Goal: Task Accomplishment & Management: Manage account settings

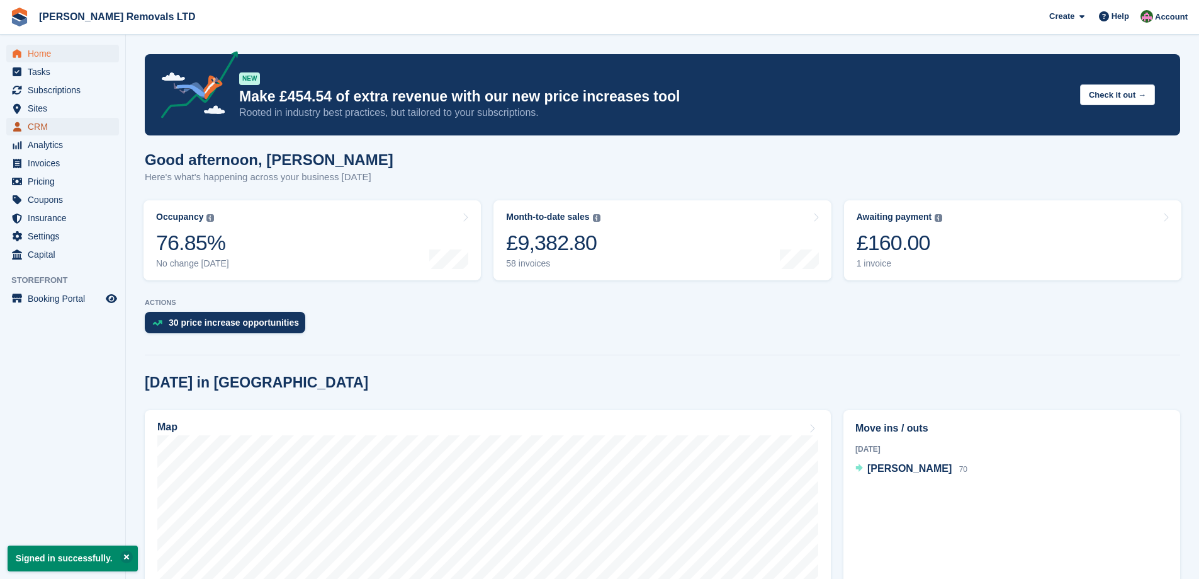
click at [36, 121] on span "CRM" at bounding box center [66, 127] width 76 height 18
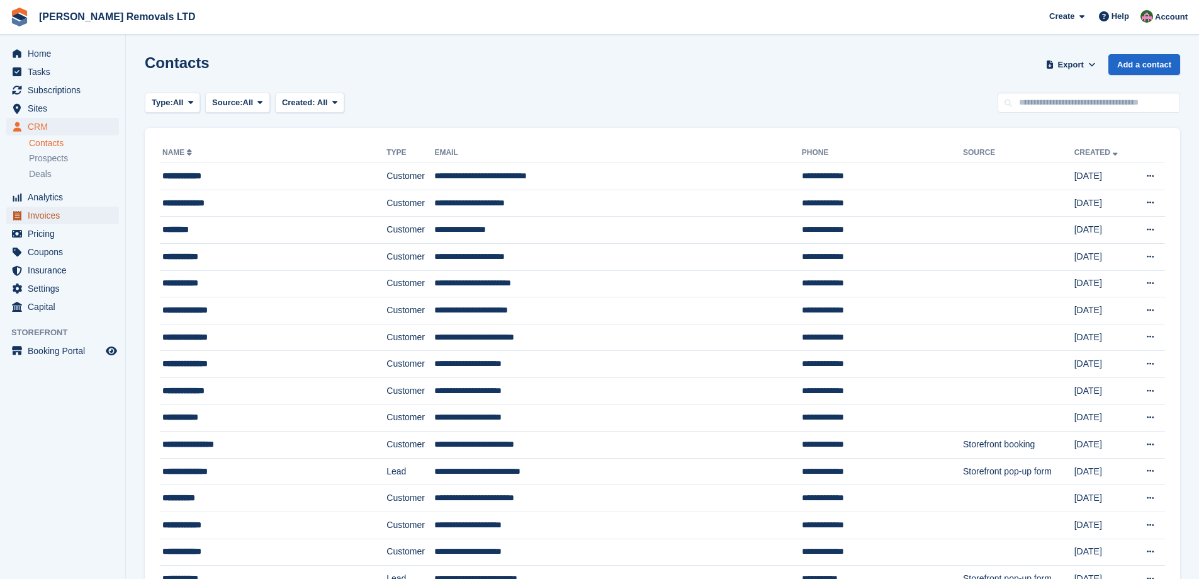
click at [54, 219] on span "Invoices" at bounding box center [66, 215] width 76 height 18
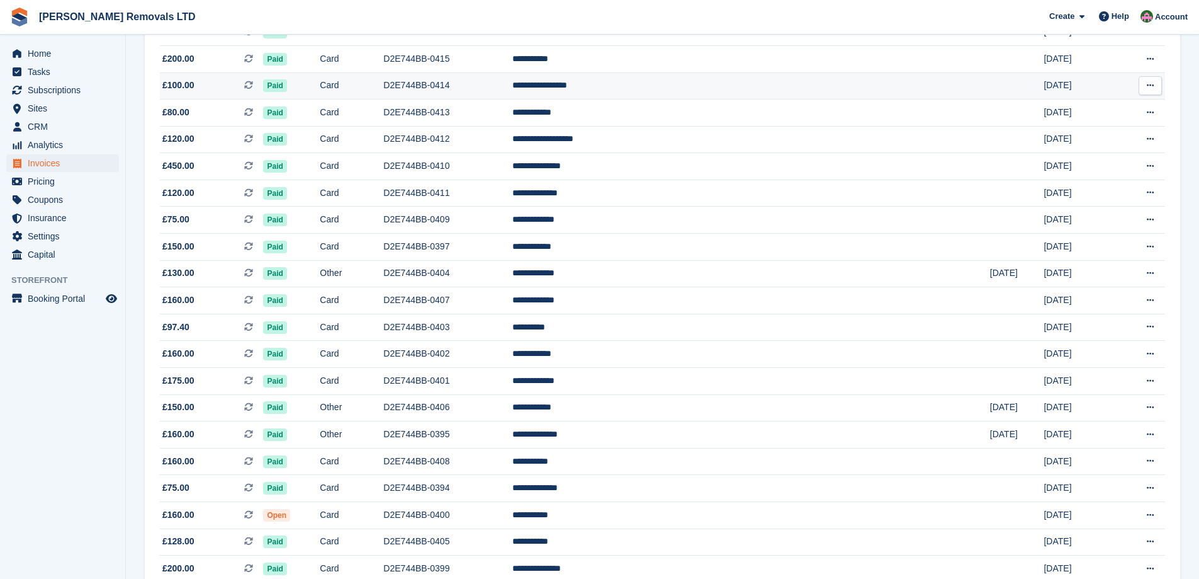
scroll to position [1036, 0]
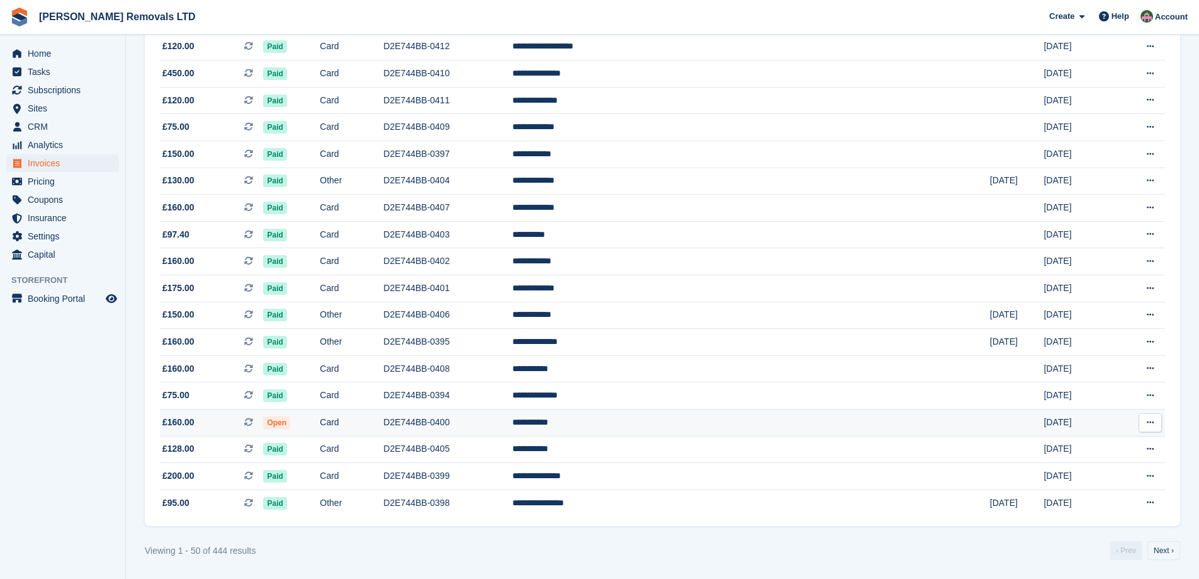
click at [512, 417] on td "D2E744BB-0400" at bounding box center [447, 422] width 129 height 27
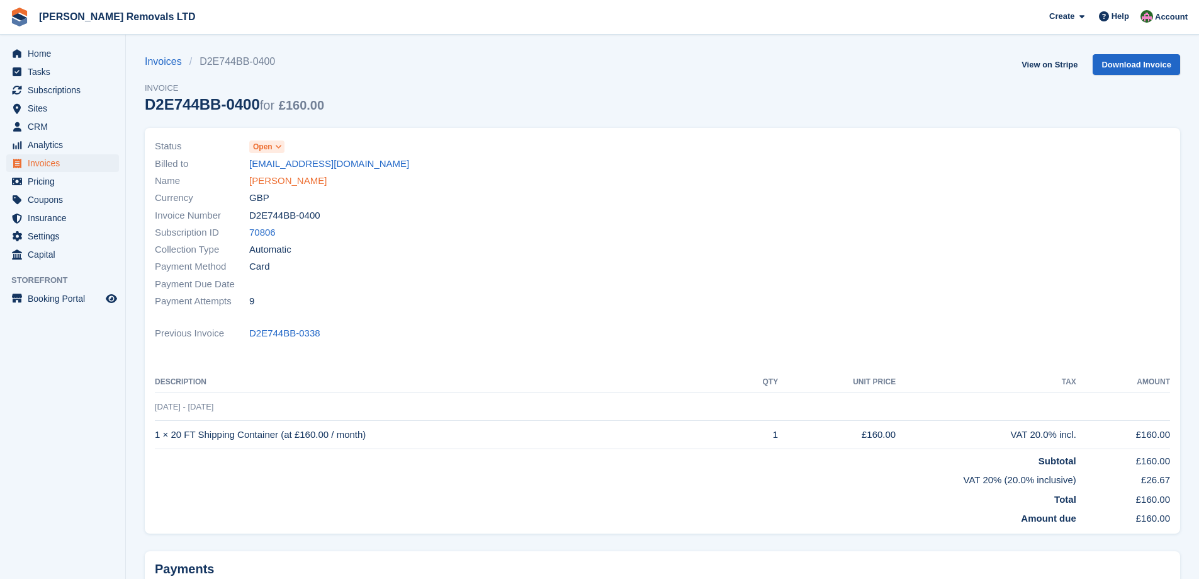
click at [281, 184] on link "[PERSON_NAME]" at bounding box center [287, 181] width 77 height 14
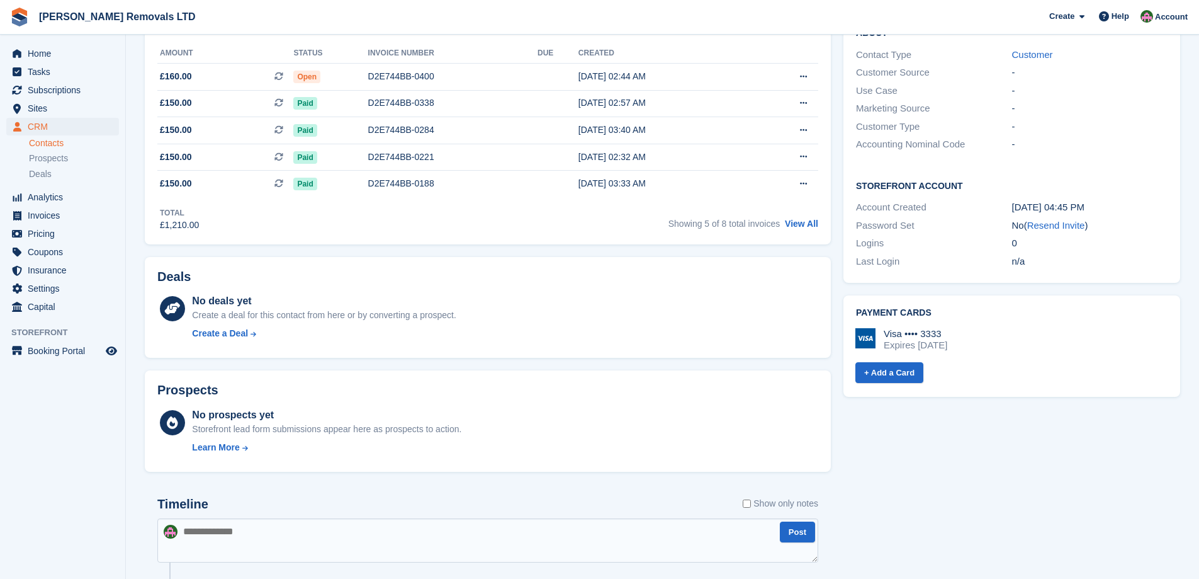
scroll to position [315, 0]
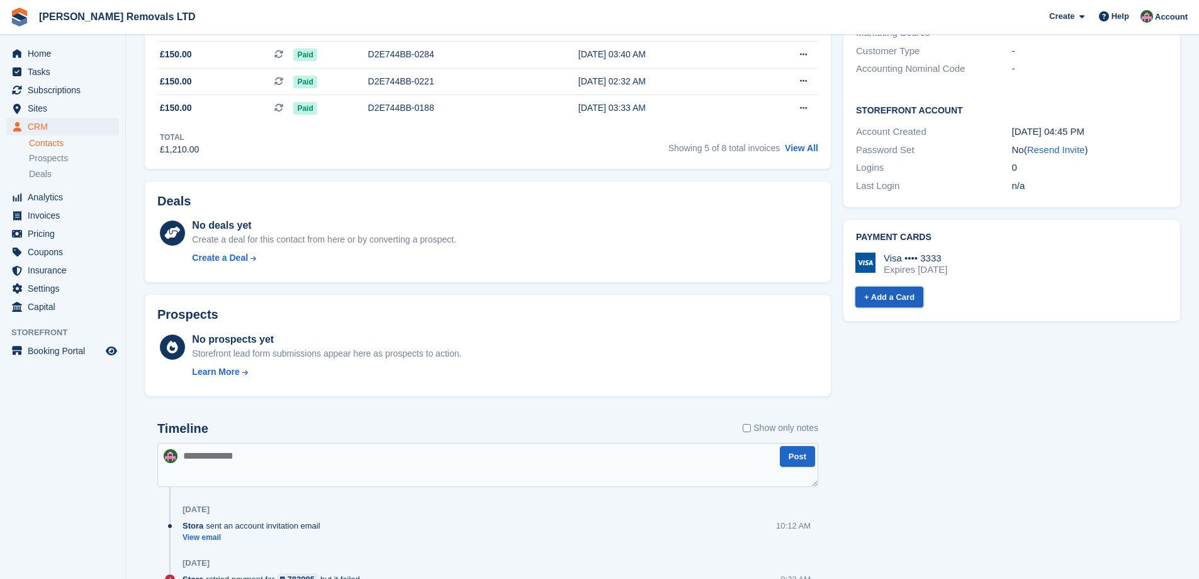
click at [897, 286] on link "+ Add a Card" at bounding box center [890, 296] width 68 height 21
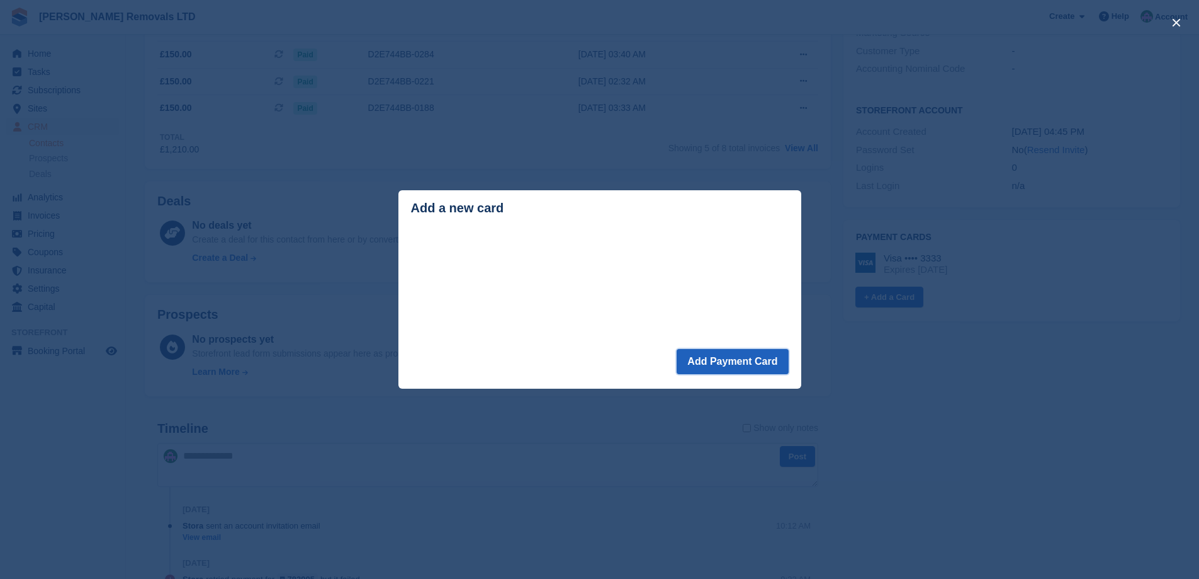
click at [745, 365] on button "Add Payment Card" at bounding box center [732, 361] width 111 height 25
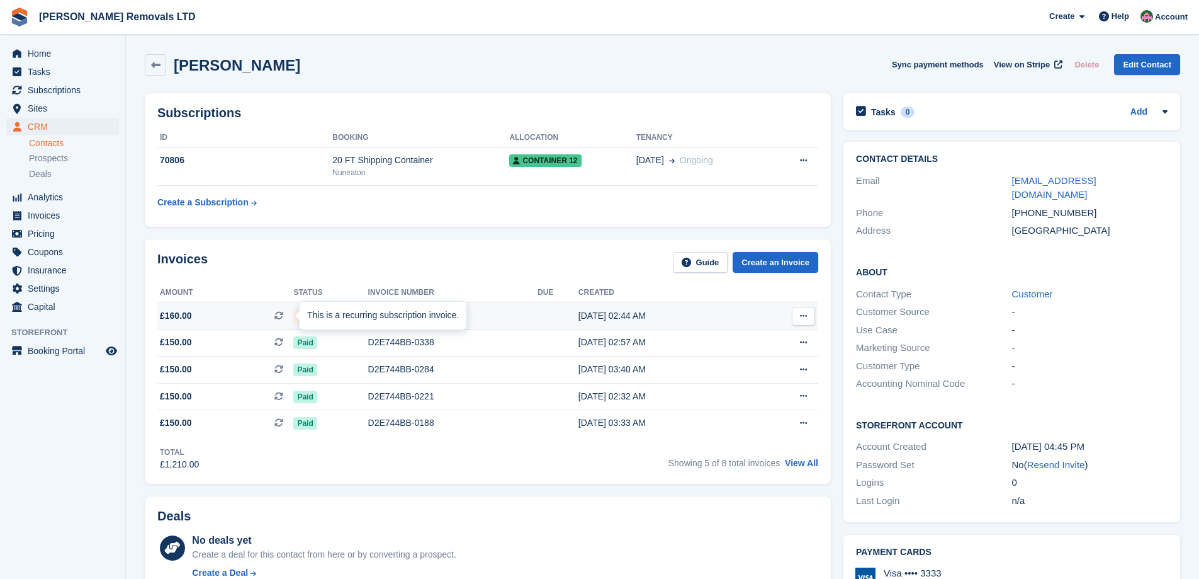
click at [293, 314] on span "Open" at bounding box center [306, 316] width 27 height 13
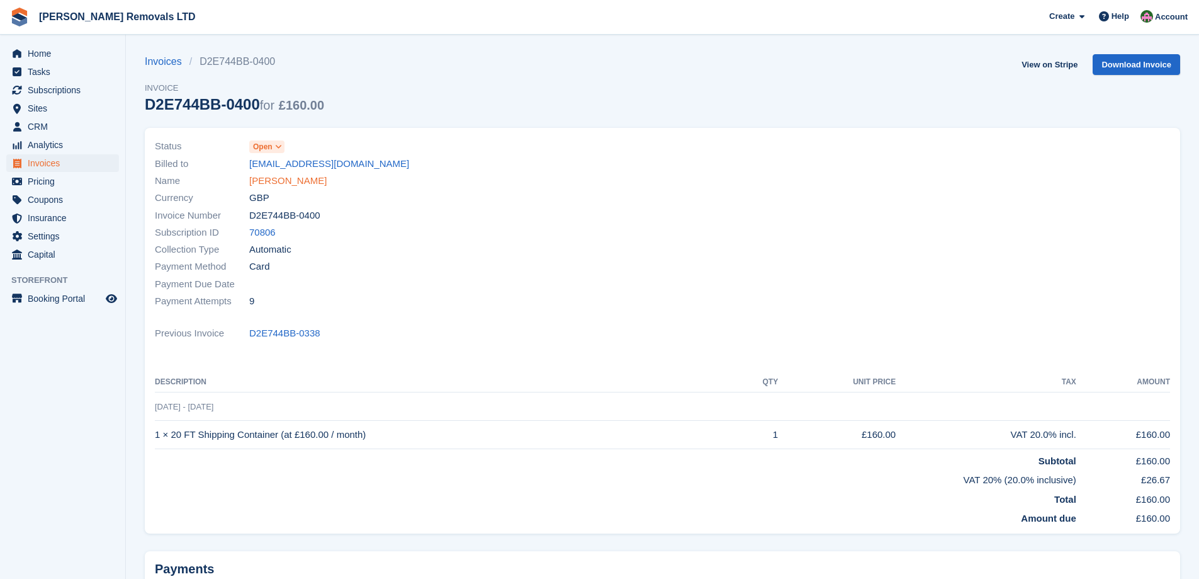
click at [281, 183] on link "[PERSON_NAME]" at bounding box center [287, 181] width 77 height 14
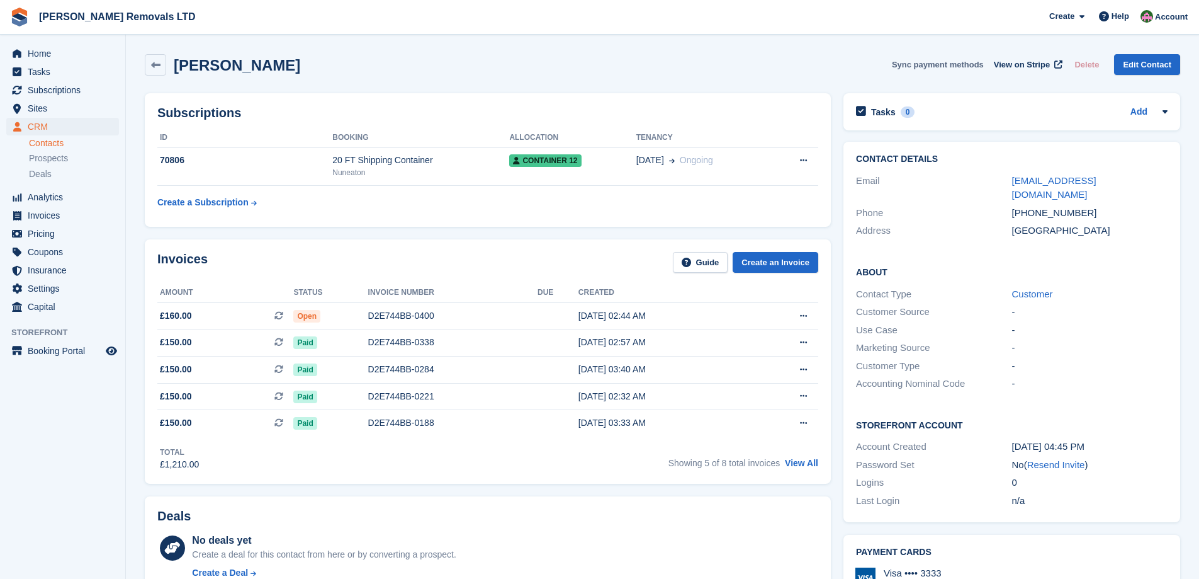
click at [940, 67] on button "Sync payment methods" at bounding box center [938, 64] width 92 height 21
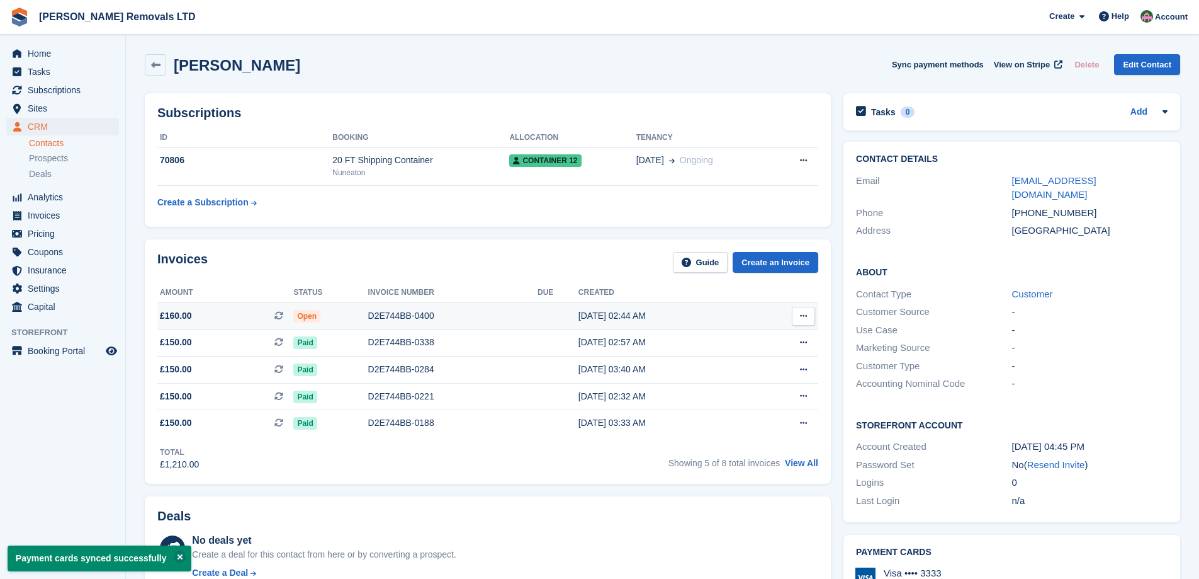
click at [312, 315] on span "Open" at bounding box center [306, 316] width 27 height 13
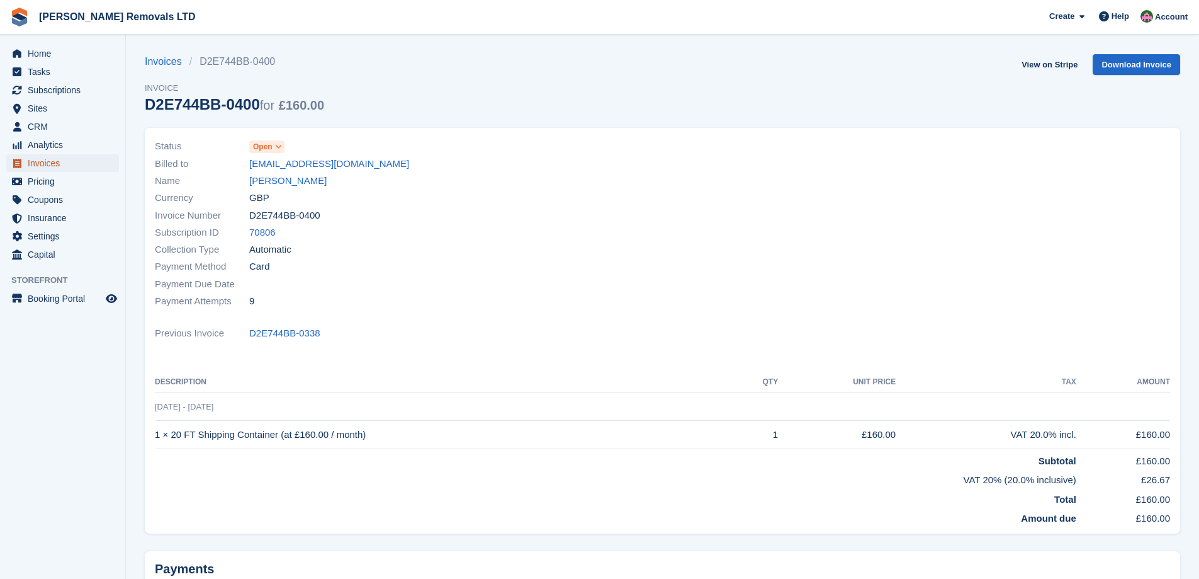
click at [40, 164] on span "Invoices" at bounding box center [66, 163] width 76 height 18
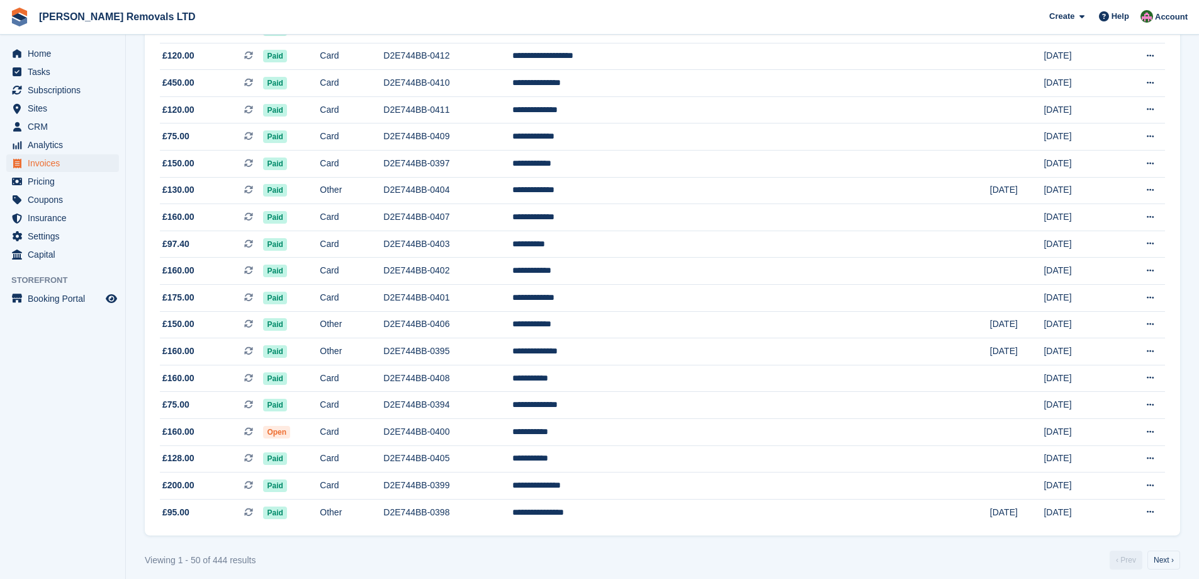
scroll to position [1036, 0]
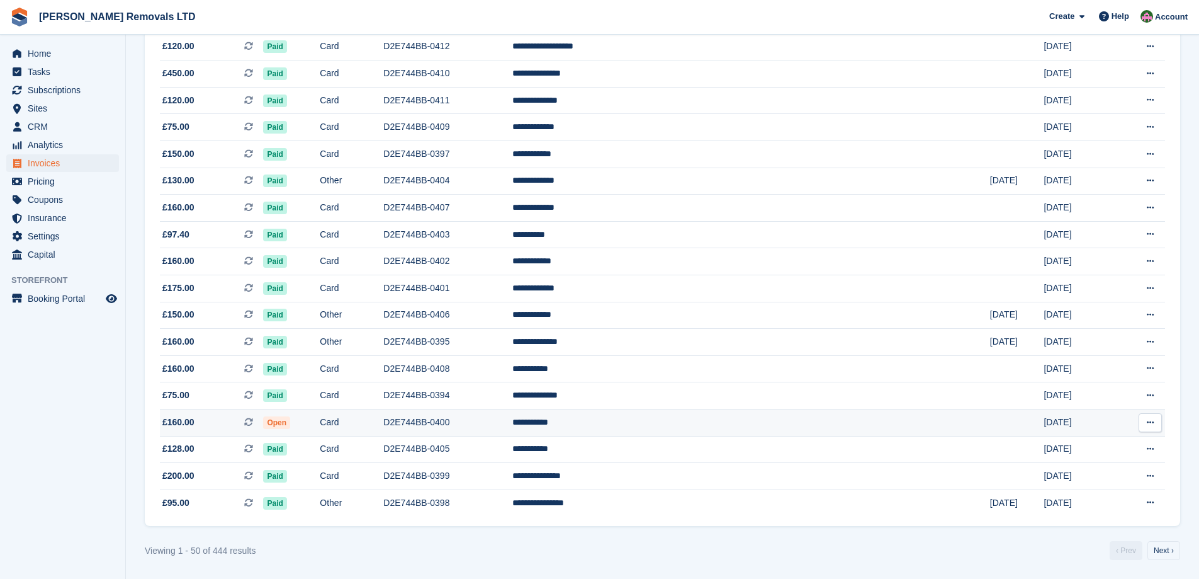
click at [383, 413] on td "Card" at bounding box center [352, 422] width 64 height 27
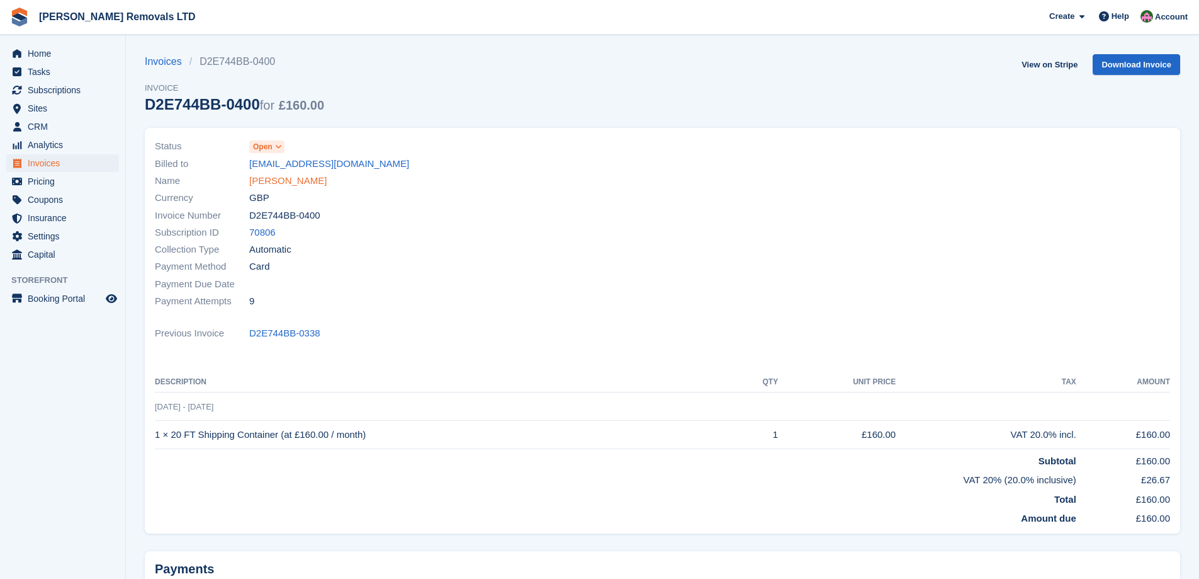
click at [266, 186] on link "[PERSON_NAME]" at bounding box center [287, 181] width 77 height 14
